Goal: Find specific page/section: Find specific page/section

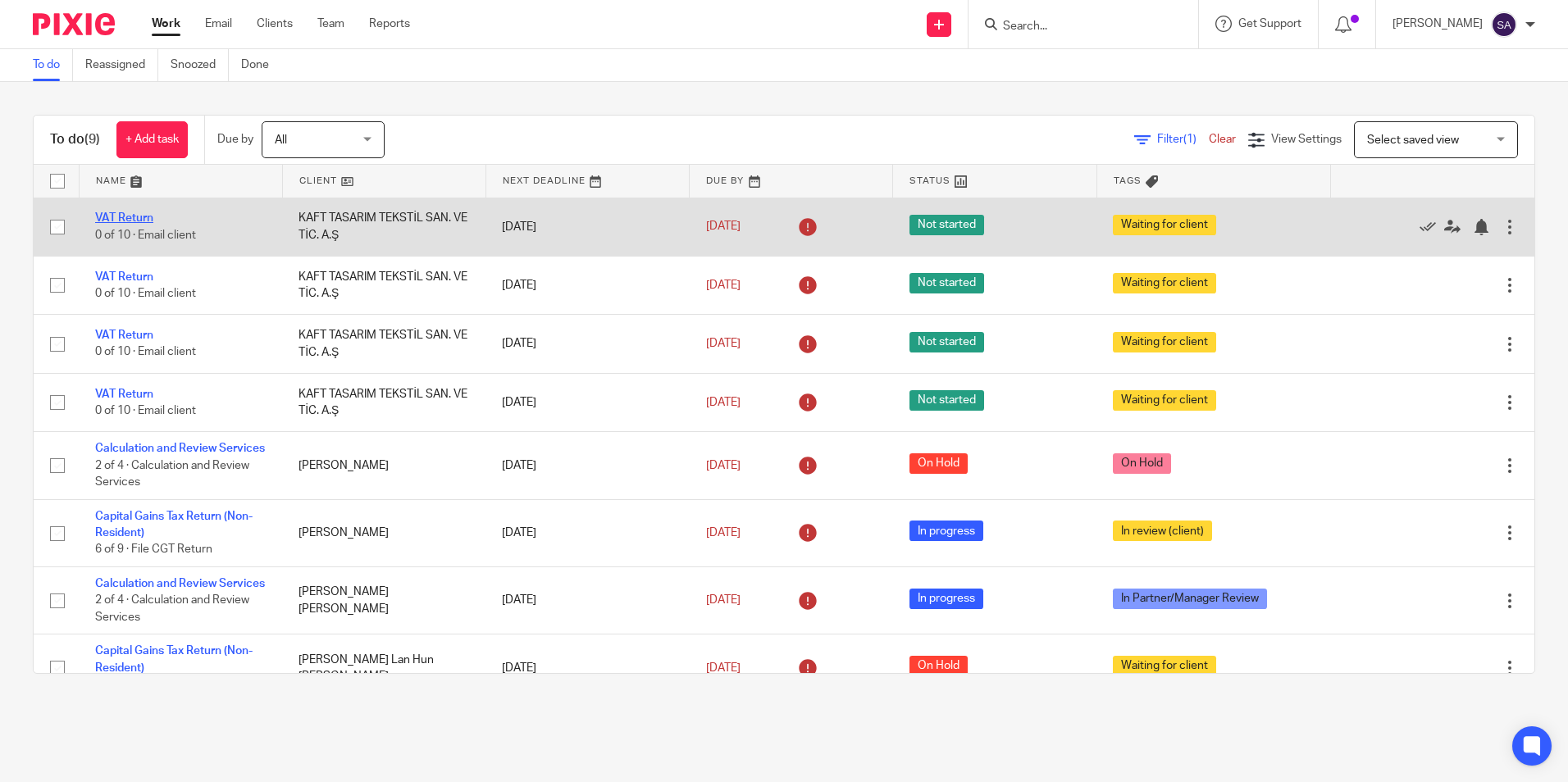
click at [128, 214] on link "VAT Return" at bounding box center [124, 218] width 58 height 11
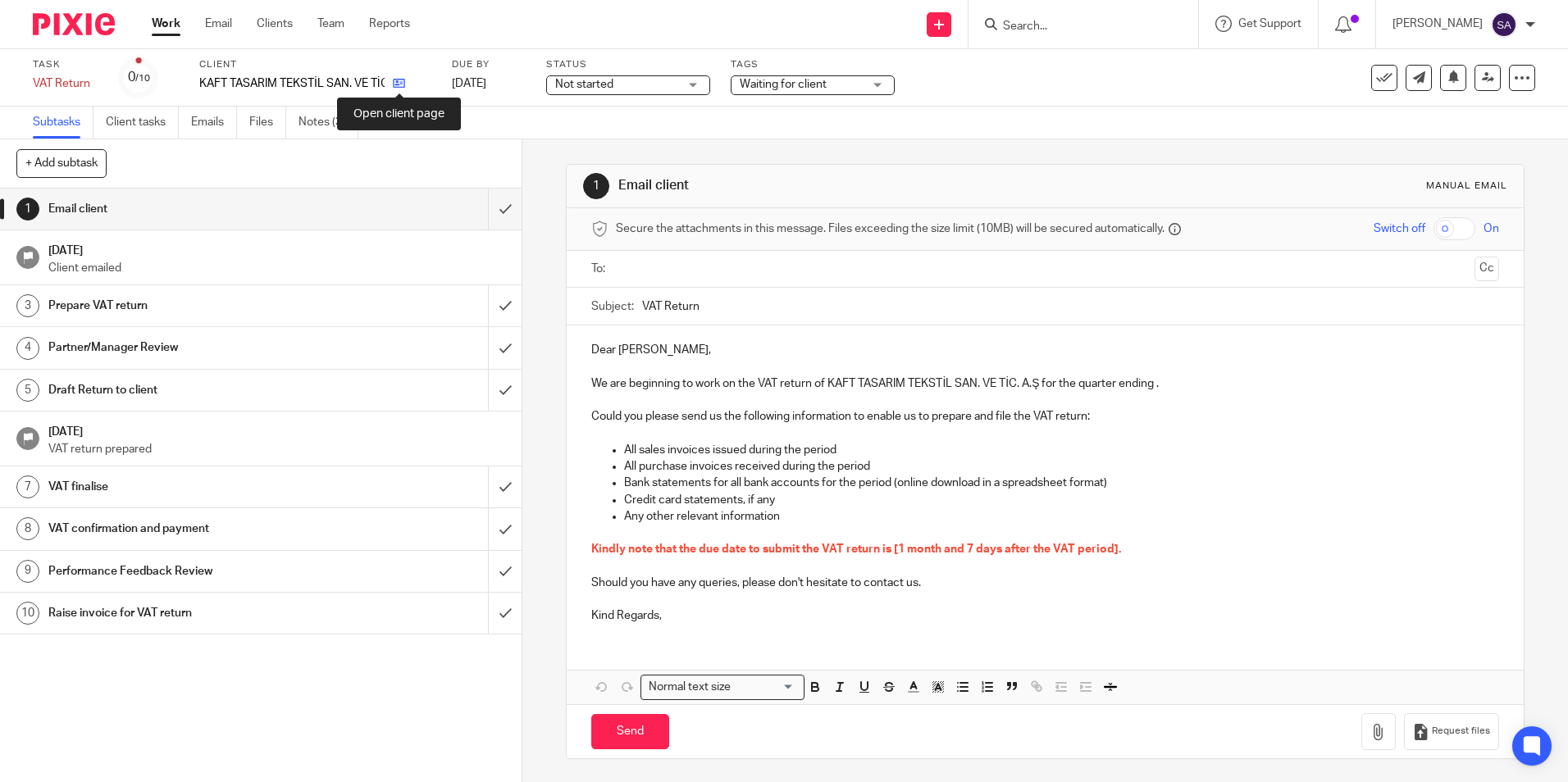
click at [405, 81] on icon at bounding box center [399, 83] width 12 height 12
